Goal: Navigation & Orientation: Find specific page/section

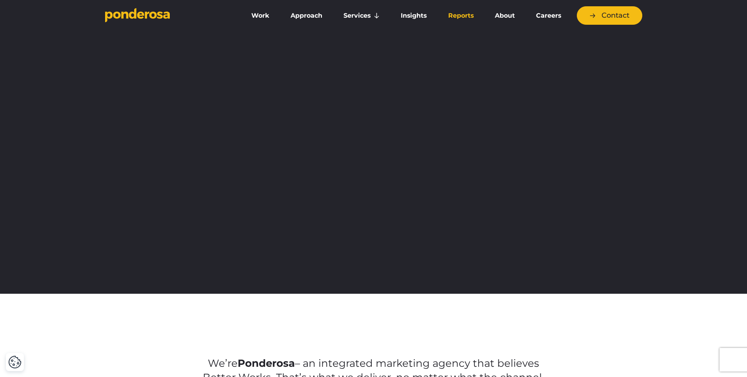
click at [468, 19] on link "Reports" at bounding box center [461, 15] width 44 height 16
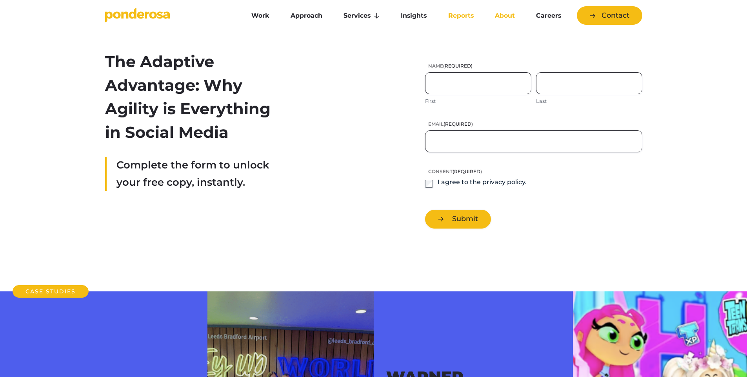
scroll to position [0, 0]
click at [494, 16] on link "About" at bounding box center [505, 15] width 38 height 16
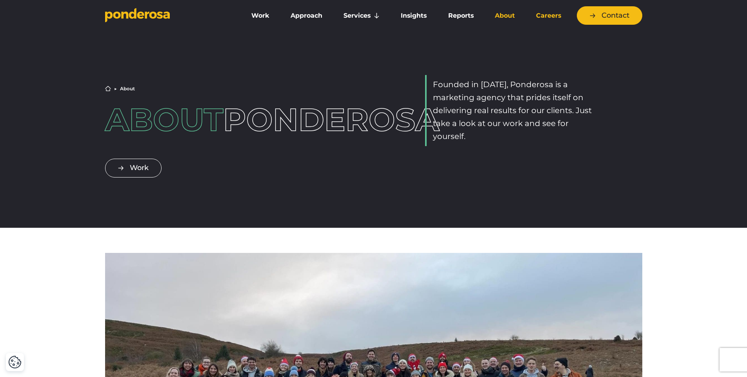
click at [547, 14] on link "Careers" at bounding box center [548, 15] width 43 height 16
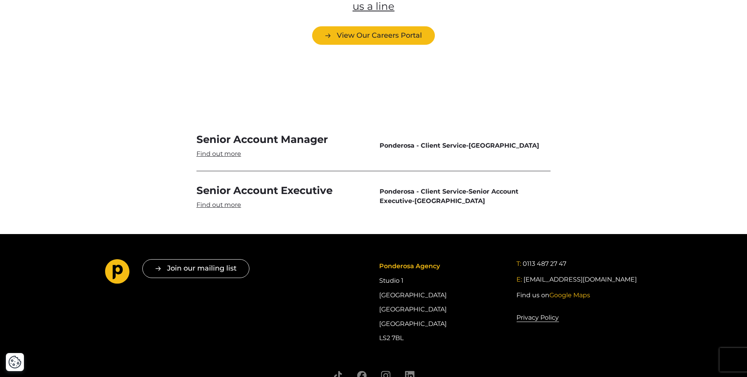
scroll to position [2322, 0]
